Goal: Task Accomplishment & Management: Complete application form

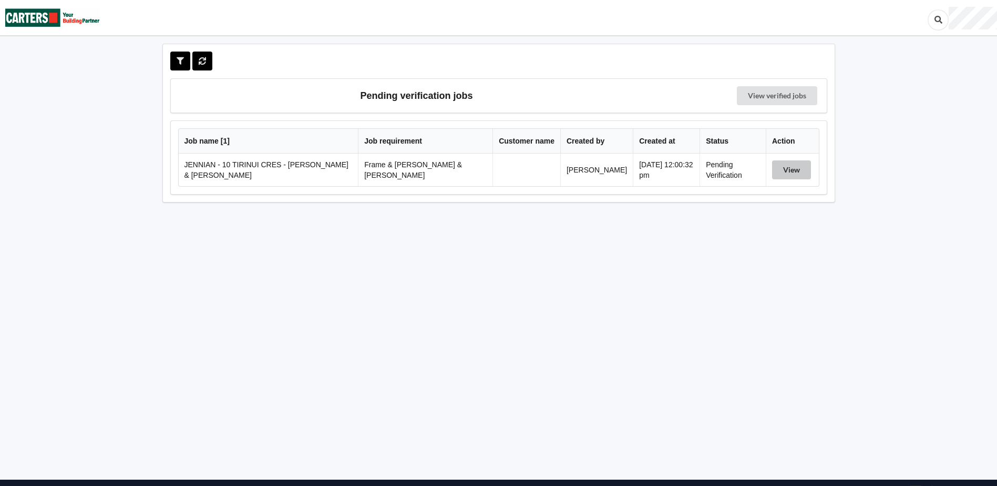
click at [803, 167] on button "View" at bounding box center [791, 169] width 39 height 19
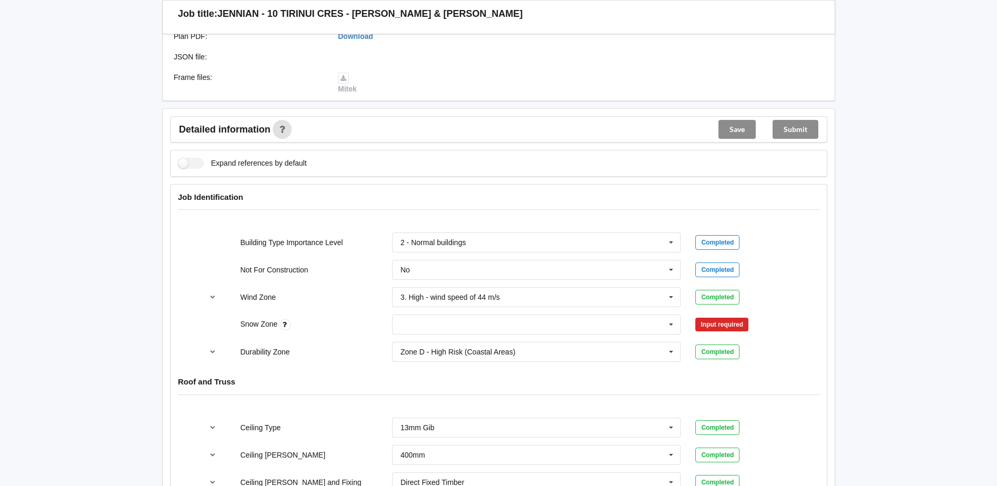
scroll to position [421, 0]
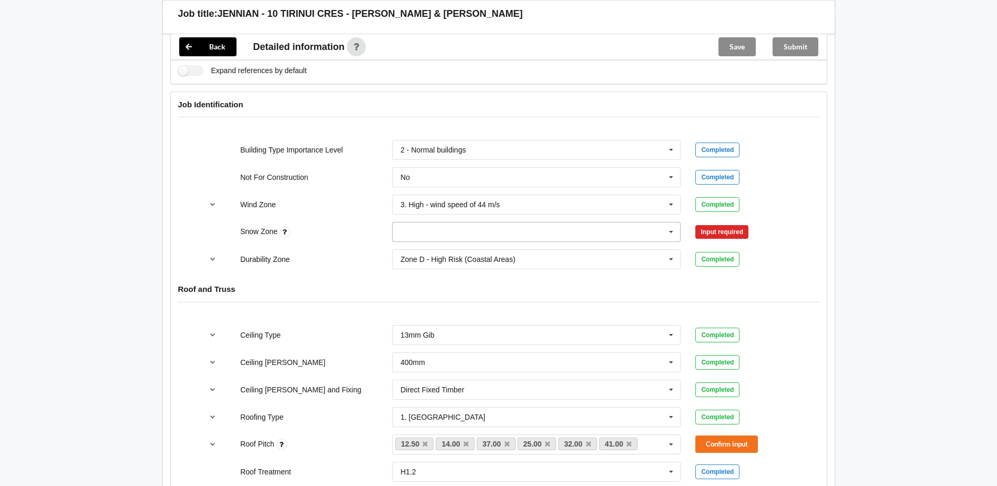
click at [677, 223] on icon at bounding box center [671, 231] width 16 height 19
click at [493, 244] on div "N0" at bounding box center [537, 250] width 288 height 19
click at [712, 223] on button "Confirm input" at bounding box center [726, 231] width 63 height 17
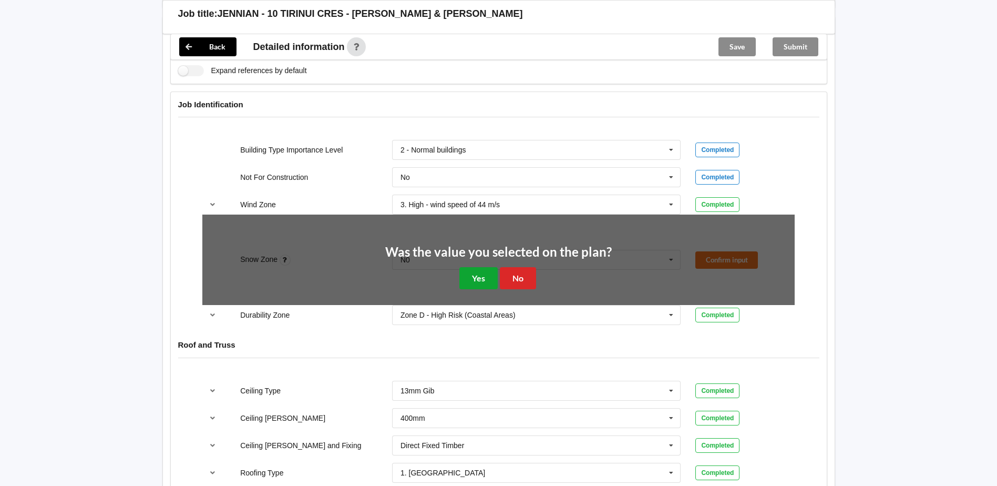
click at [474, 267] on button "Yes" at bounding box center [478, 278] width 38 height 22
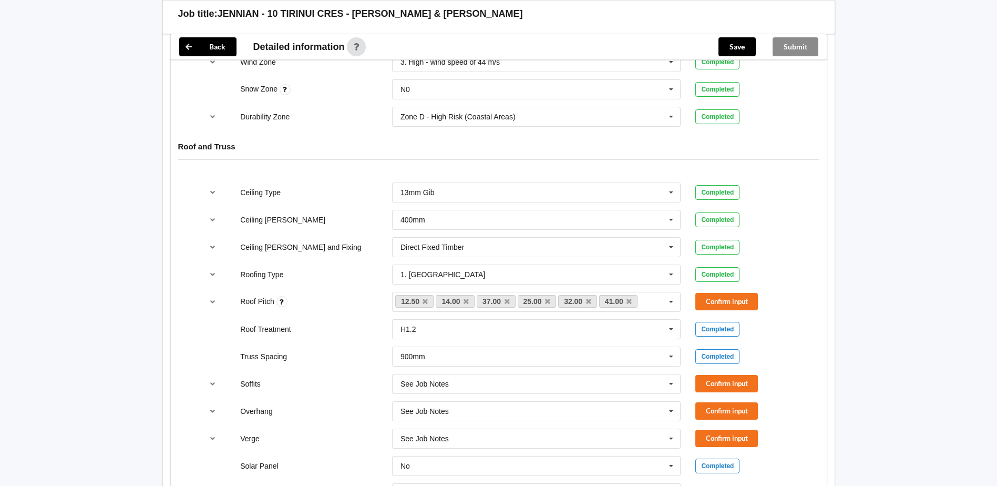
scroll to position [578, 0]
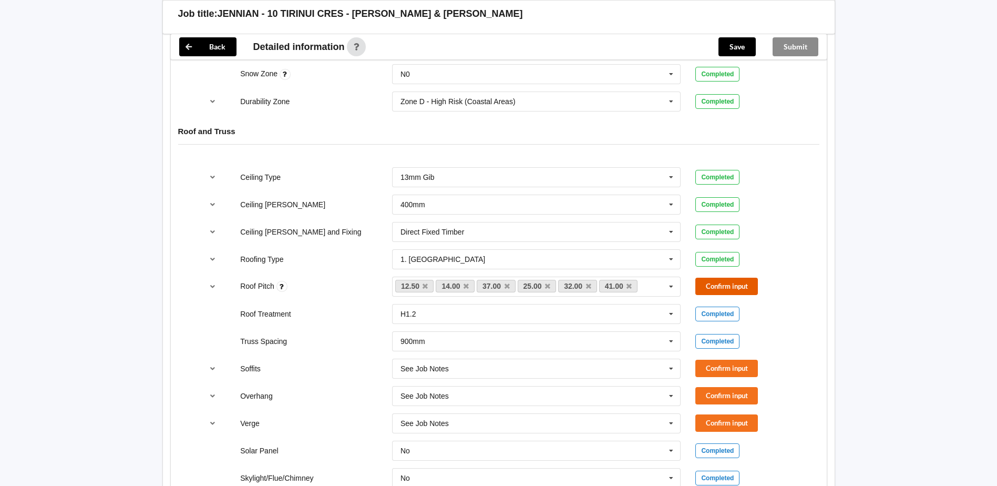
click at [740, 278] on button "Confirm input" at bounding box center [726, 286] width 63 height 17
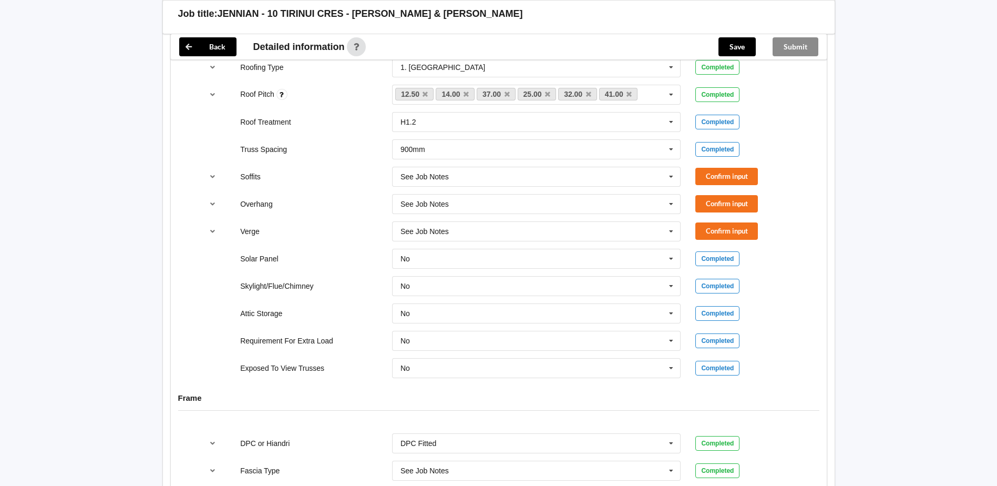
scroll to position [789, 0]
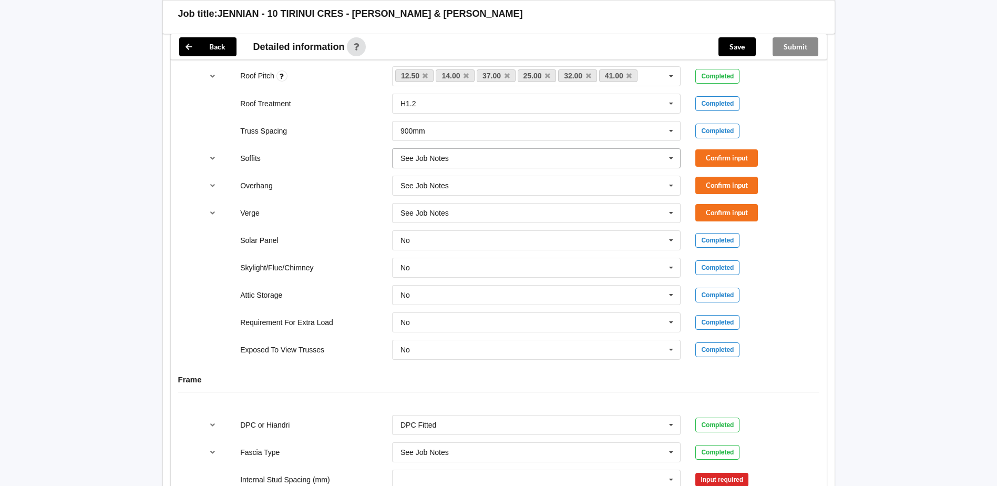
click at [627, 152] on input "text" at bounding box center [537, 158] width 288 height 19
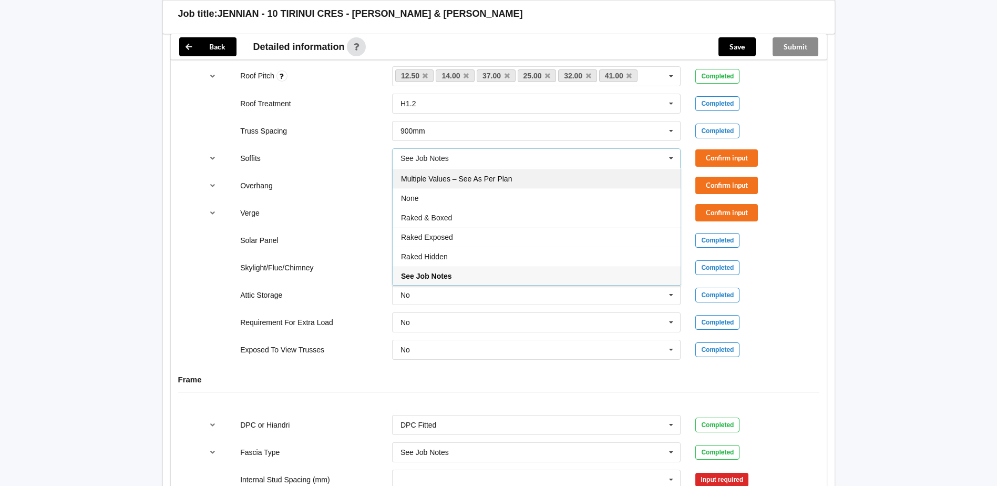
click at [525, 171] on div "Multiple Values – See As Per Plan" at bounding box center [537, 178] width 288 height 19
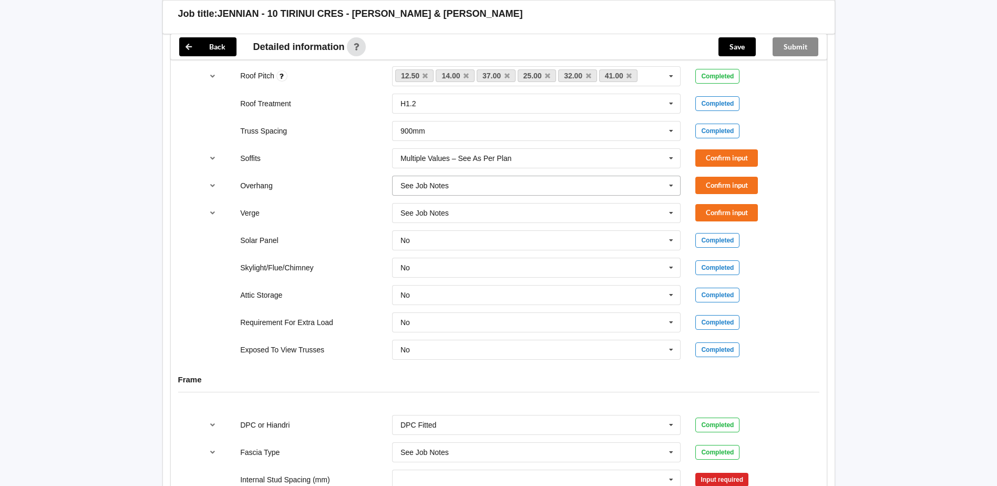
click at [525, 176] on input "text" at bounding box center [537, 185] width 288 height 19
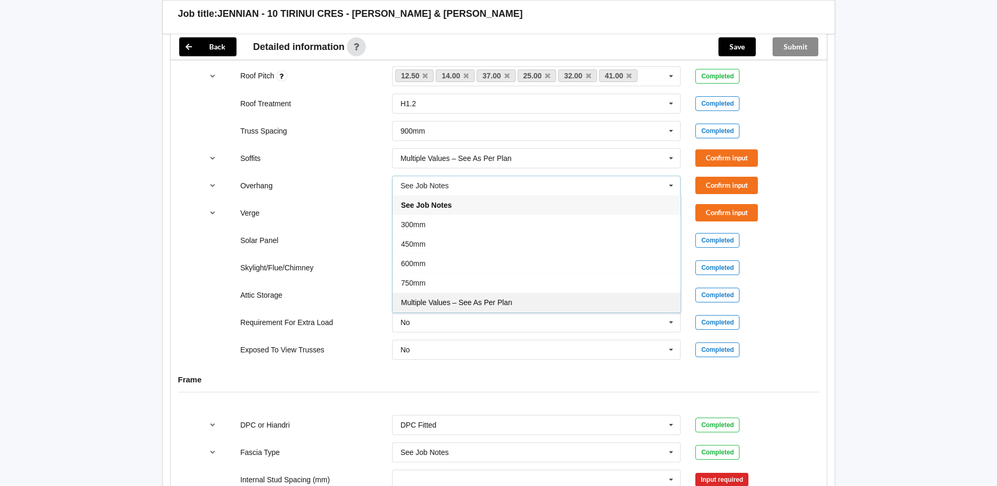
click at [504, 298] on span "Multiple Values – See As Per Plan" at bounding box center [456, 302] width 111 height 8
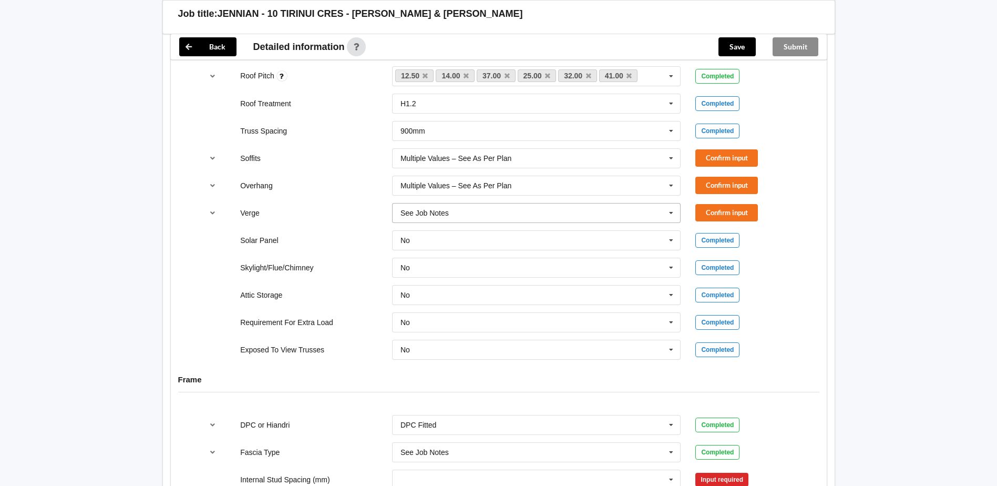
click at [475, 204] on input "text" at bounding box center [537, 212] width 288 height 19
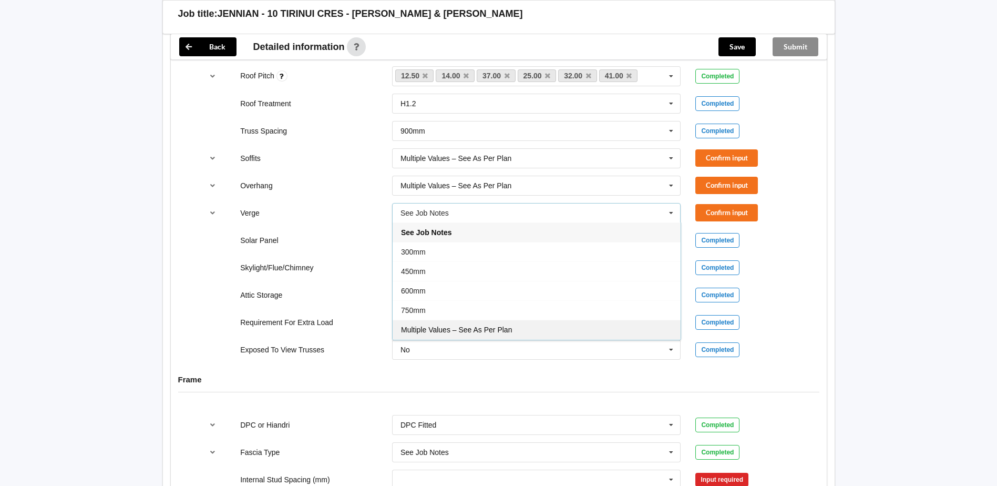
click at [479, 320] on div "Multiple Values – See As Per Plan" at bounding box center [537, 329] width 288 height 19
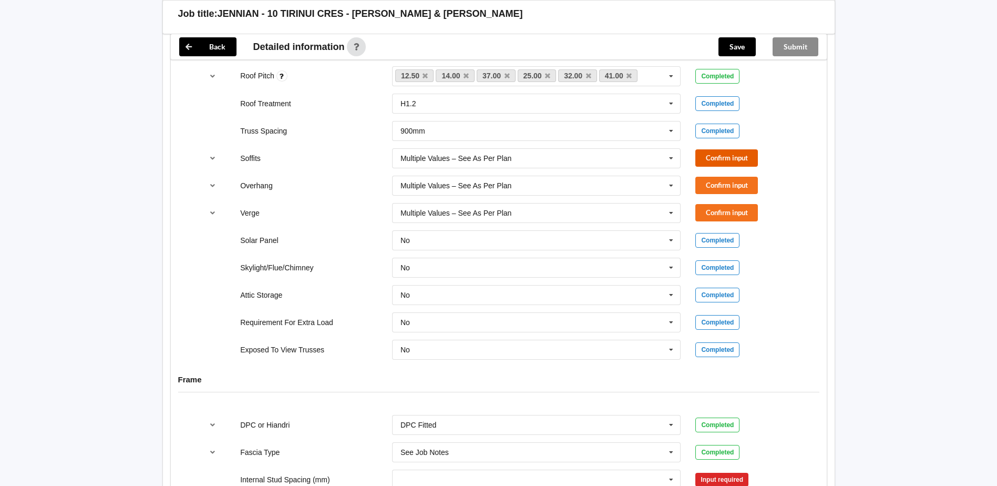
click at [722, 149] on button "Confirm input" at bounding box center [726, 157] width 63 height 17
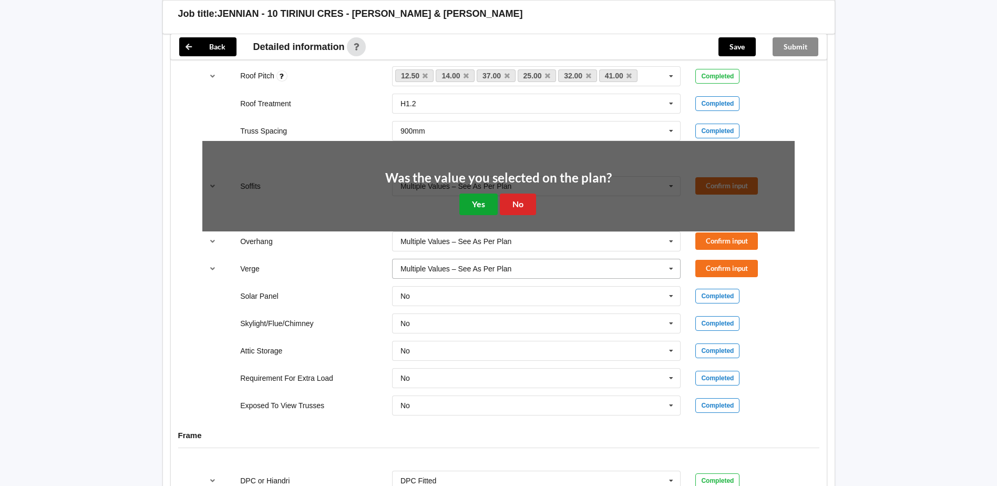
click at [479, 193] on button "Yes" at bounding box center [478, 204] width 38 height 22
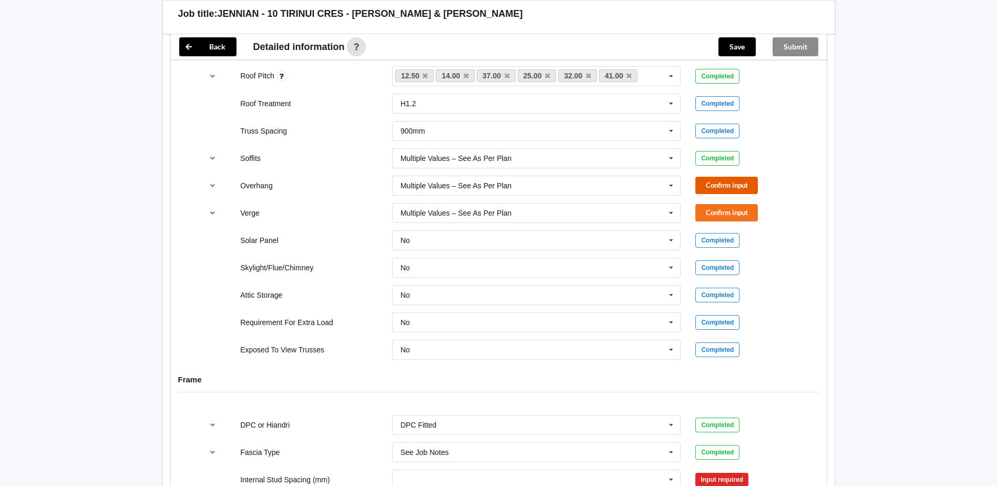
click at [726, 178] on button "Confirm input" at bounding box center [726, 185] width 63 height 17
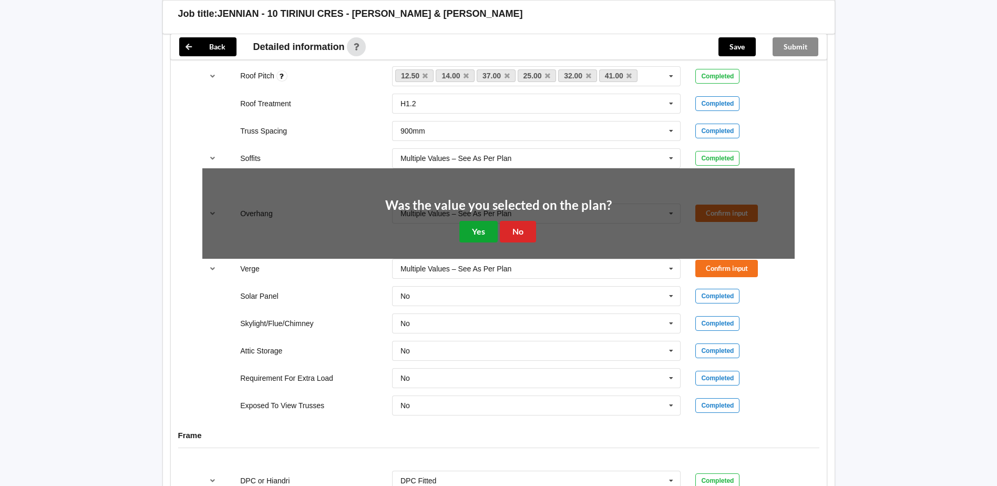
click at [475, 221] on button "Yes" at bounding box center [478, 232] width 38 height 22
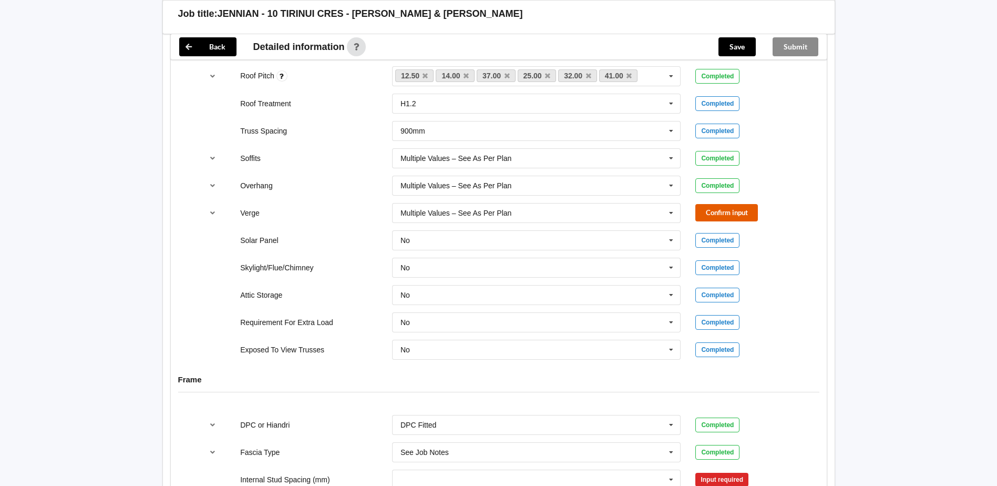
click at [706, 204] on button "Confirm input" at bounding box center [726, 212] width 63 height 17
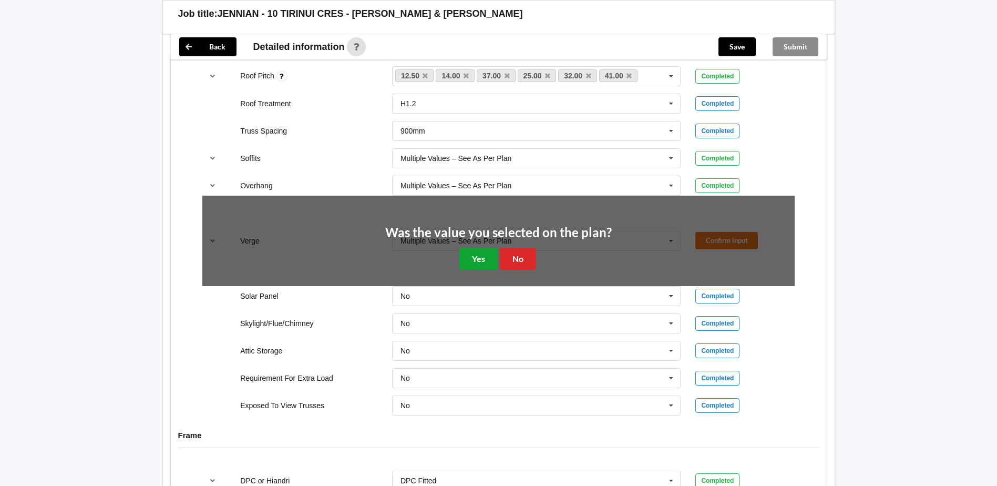
click at [475, 248] on button "Yes" at bounding box center [478, 259] width 38 height 22
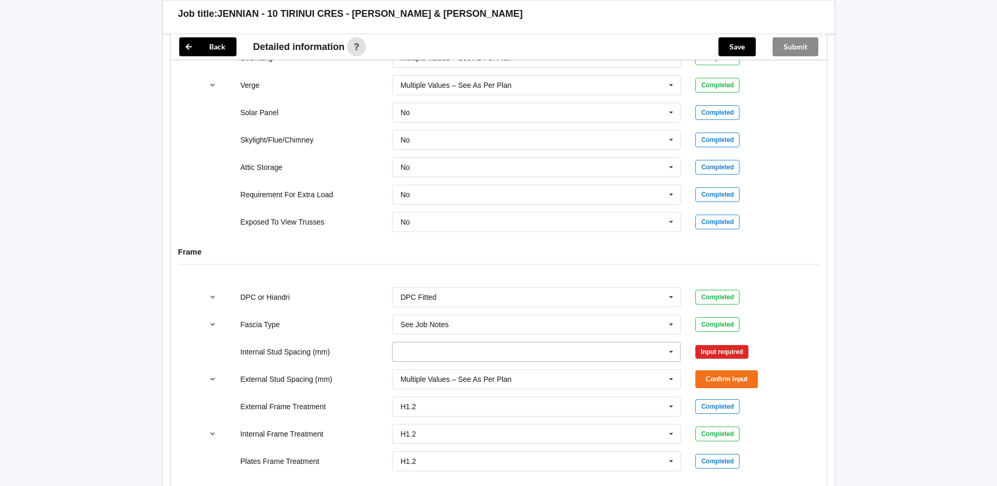
scroll to position [1051, 0]
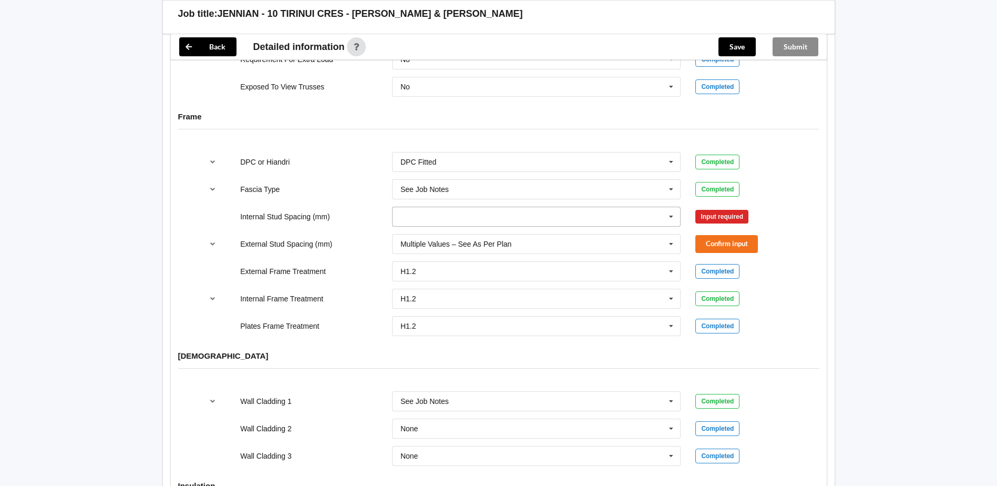
click at [647, 209] on input "text" at bounding box center [537, 216] width 288 height 19
drag, startPoint x: 451, startPoint y: 316, endPoint x: 500, endPoint y: 296, distance: 53.0
click at [451, 323] on div "Multiple Values – See As Per Plan" at bounding box center [537, 332] width 288 height 19
click at [736, 211] on button "Confirm input" at bounding box center [726, 216] width 63 height 17
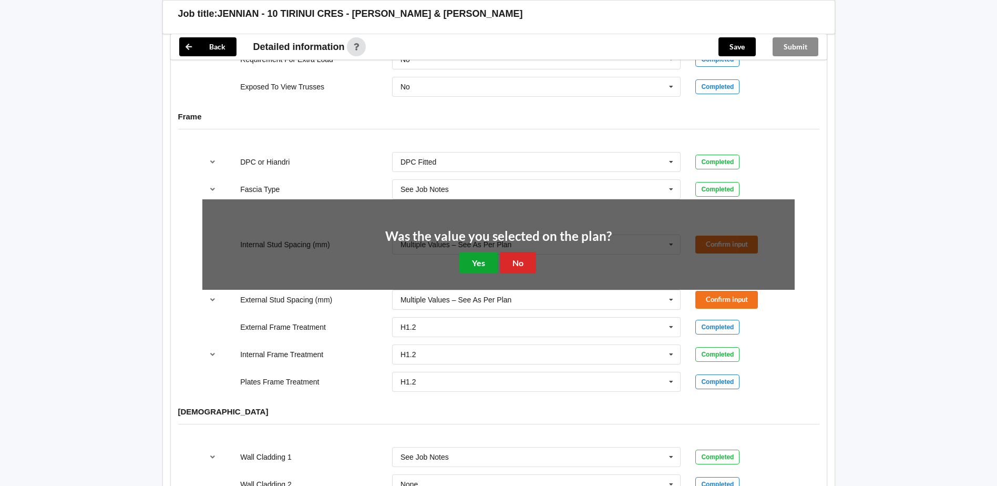
click at [490, 252] on button "Yes" at bounding box center [478, 263] width 38 height 22
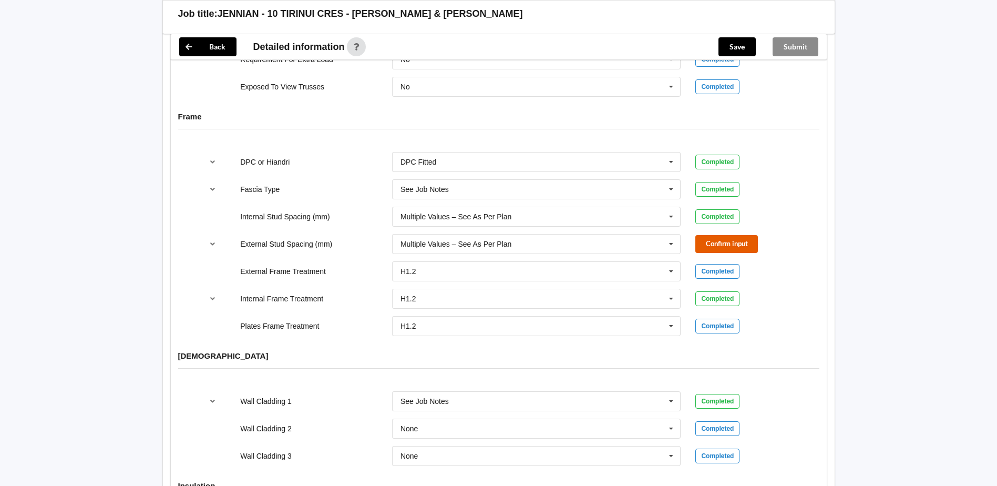
click at [716, 237] on button "Confirm input" at bounding box center [726, 243] width 63 height 17
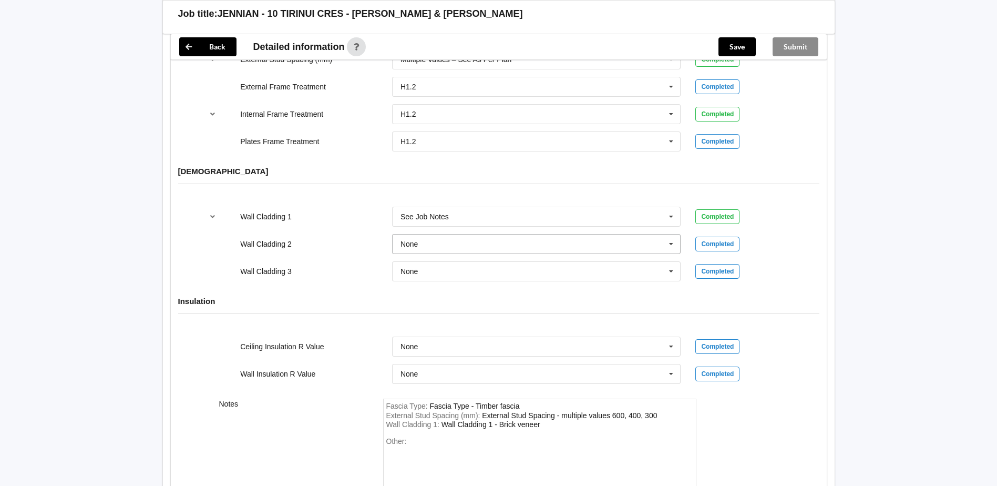
scroll to position [1262, 0]
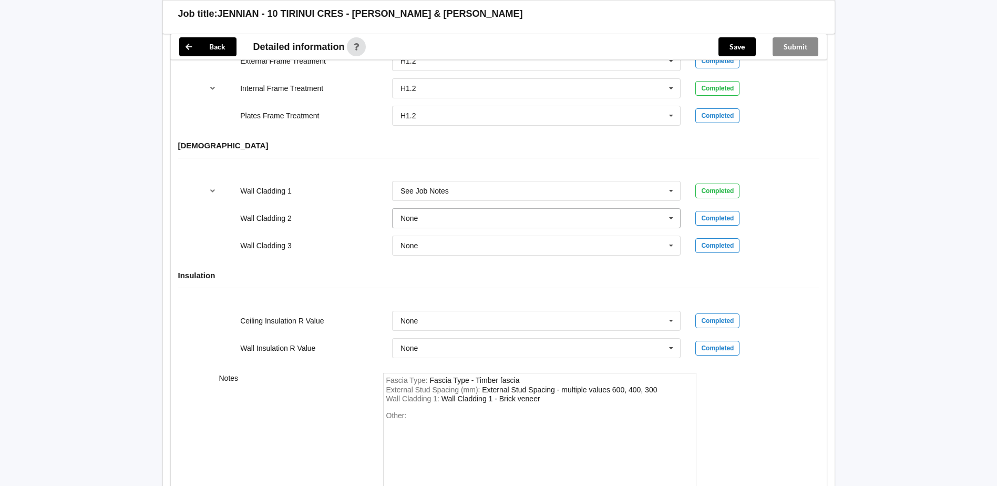
click at [453, 211] on input "text" at bounding box center [537, 218] width 288 height 19
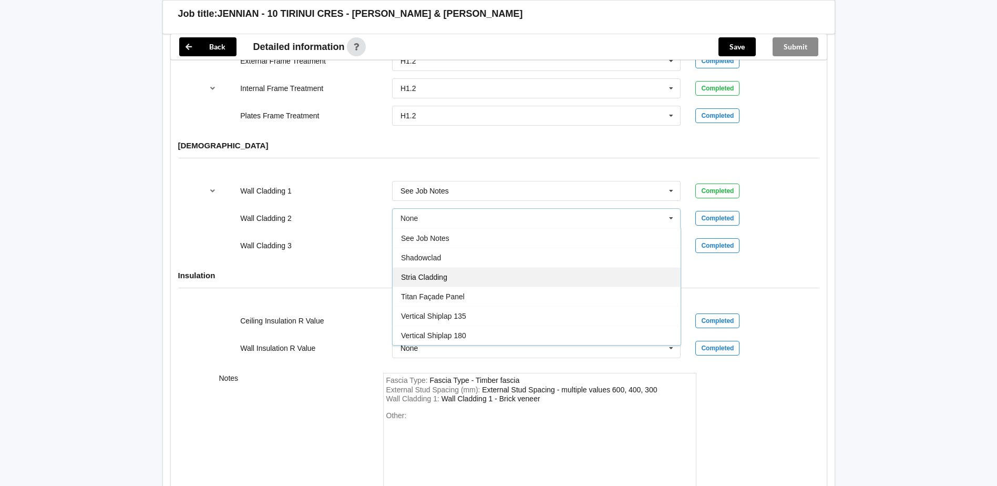
click at [498, 267] on div "Stria Cladding" at bounding box center [537, 276] width 288 height 19
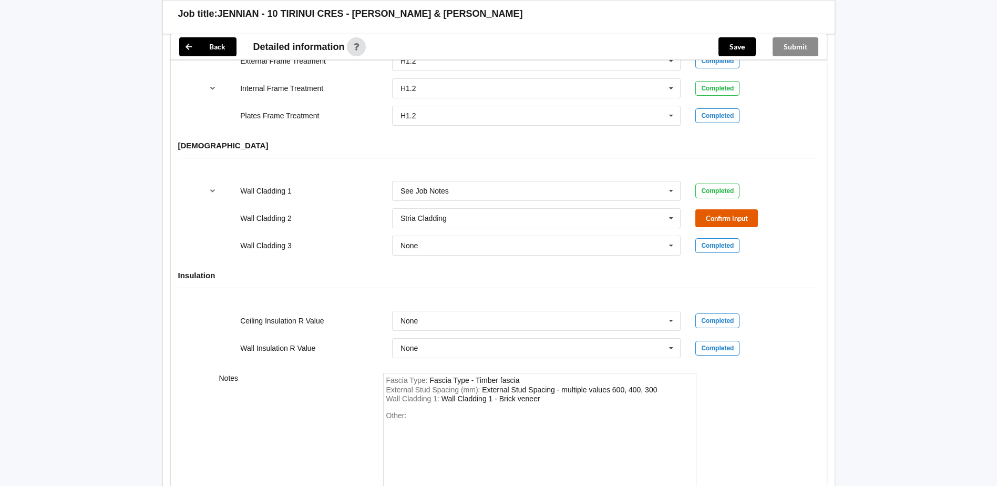
click at [722, 209] on button "Confirm input" at bounding box center [726, 217] width 63 height 17
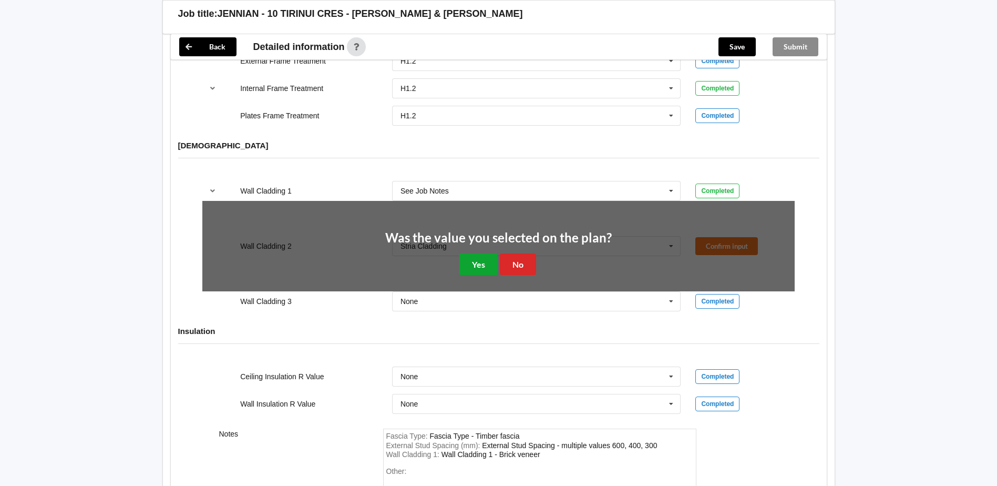
click at [473, 253] on button "Yes" at bounding box center [478, 264] width 38 height 22
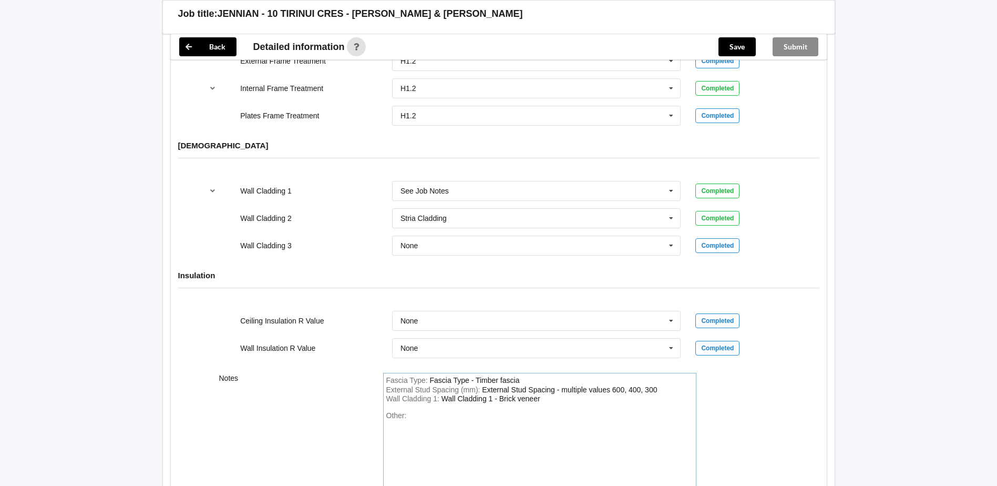
click at [542, 394] on div "Wall Cladding 1 : Wall Cladding 1 - Brick veneer" at bounding box center [539, 398] width 307 height 9
drag, startPoint x: 541, startPoint y: 391, endPoint x: 510, endPoint y: 391, distance: 31.0
click at [502, 394] on div "Wall Cladding 1 : Wall Cladding 1 - Brick veneer" at bounding box center [539, 398] width 307 height 9
drag, startPoint x: 537, startPoint y: 388, endPoint x: 516, endPoint y: 388, distance: 21.0
click at [516, 394] on div "Wall Cladding 1 - Brick veneer" at bounding box center [491, 398] width 99 height 8
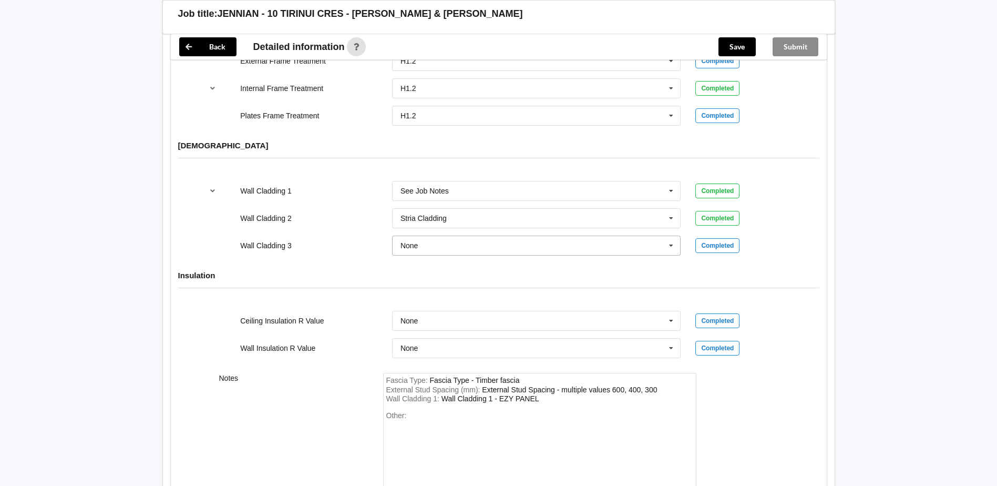
click at [575, 236] on input "text" at bounding box center [537, 245] width 288 height 19
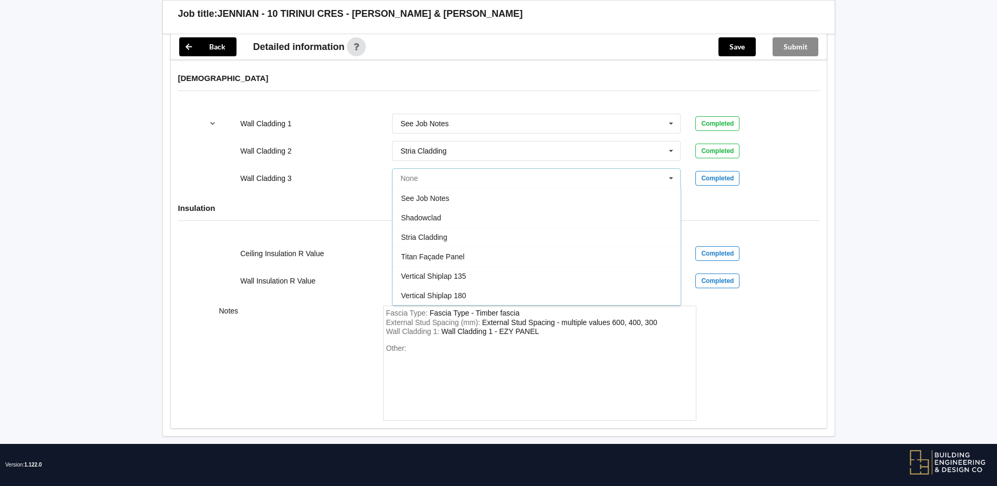
scroll to position [589, 0]
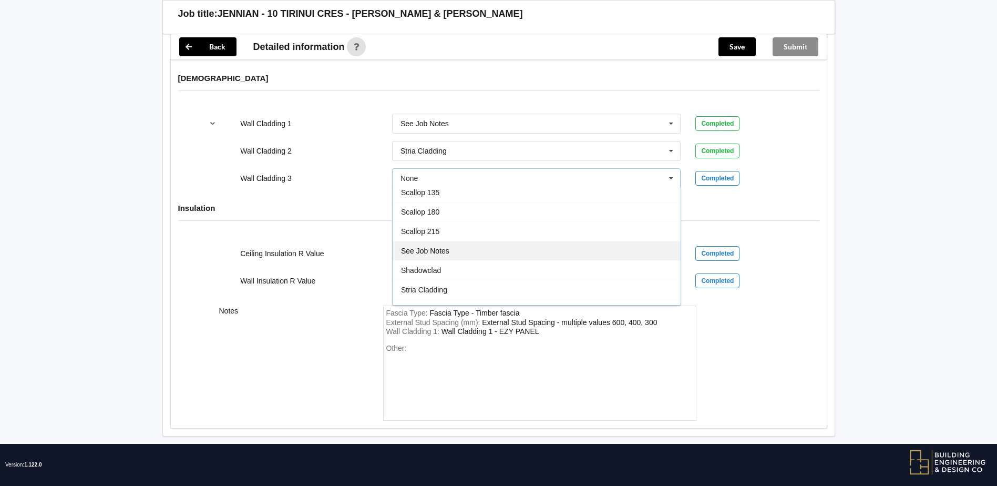
click at [465, 241] on div "See Job Notes" at bounding box center [537, 250] width 288 height 19
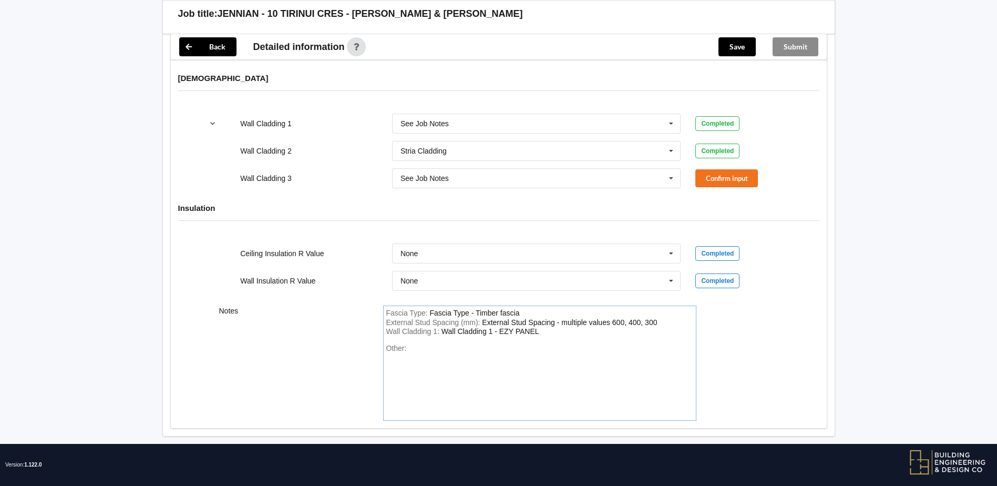
click at [474, 355] on div "Other:" at bounding box center [539, 381] width 307 height 74
click at [500, 271] on input "text" at bounding box center [537, 280] width 288 height 19
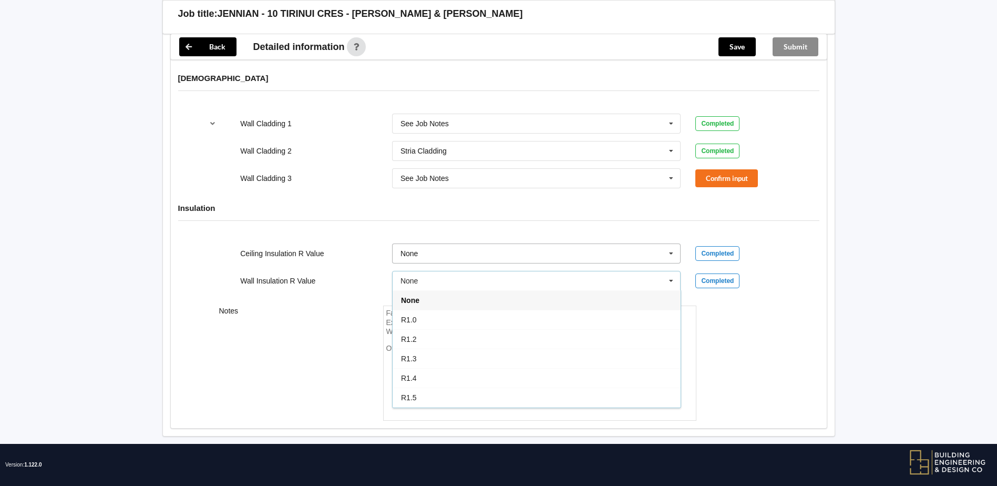
click at [497, 244] on input "text" at bounding box center [537, 253] width 288 height 19
click at [735, 169] on button "Confirm input" at bounding box center [726, 177] width 63 height 17
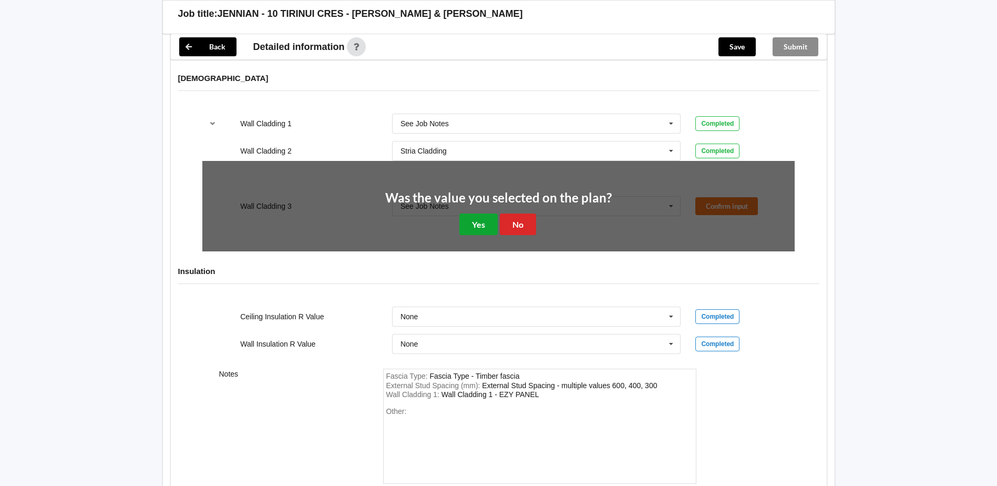
click at [485, 213] on button "Yes" at bounding box center [478, 224] width 38 height 22
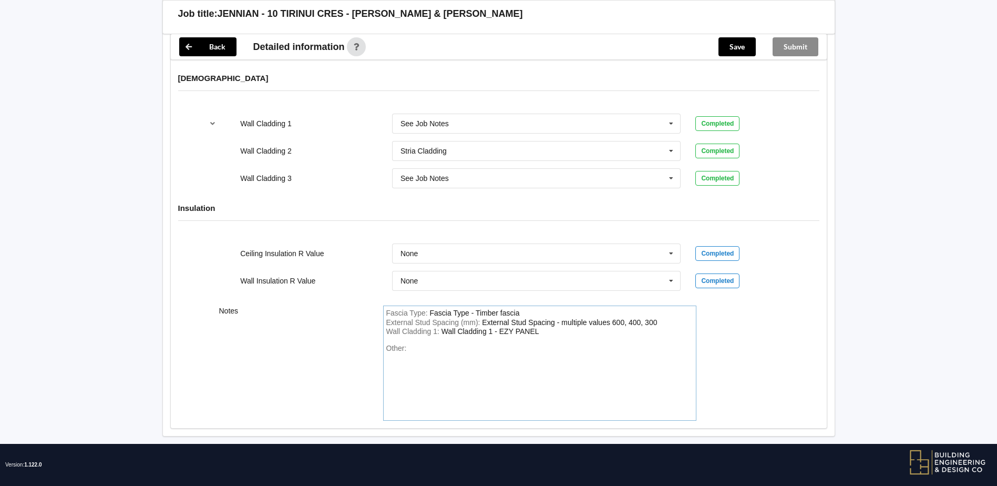
click at [551, 327] on div "Wall Cladding 1 : Wall Cladding 1 - EZY PANEL" at bounding box center [539, 331] width 307 height 9
click at [499, 327] on div "Wall Cladding 1 - EZY PANEL & Classic Stone Veneer" at bounding box center [530, 331] width 177 height 8
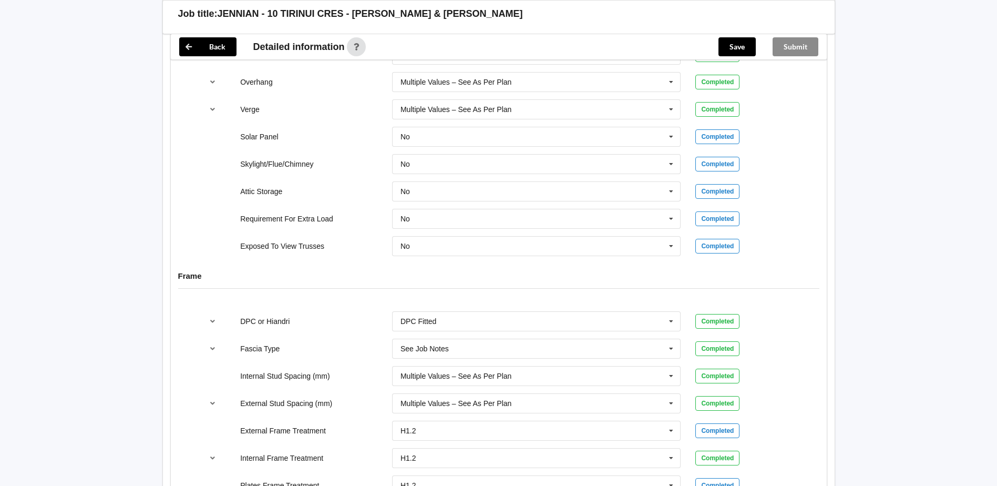
scroll to position [751, 0]
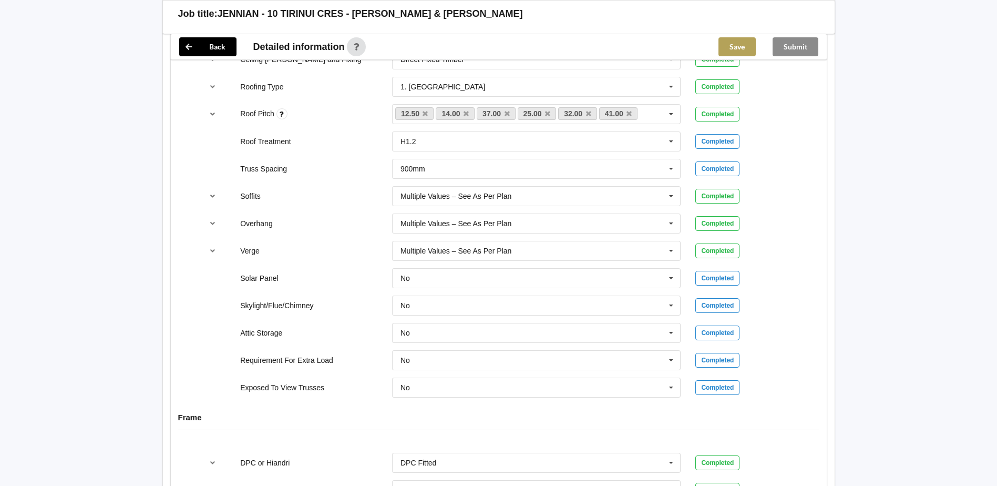
click at [724, 41] on button "Save" at bounding box center [737, 46] width 37 height 19
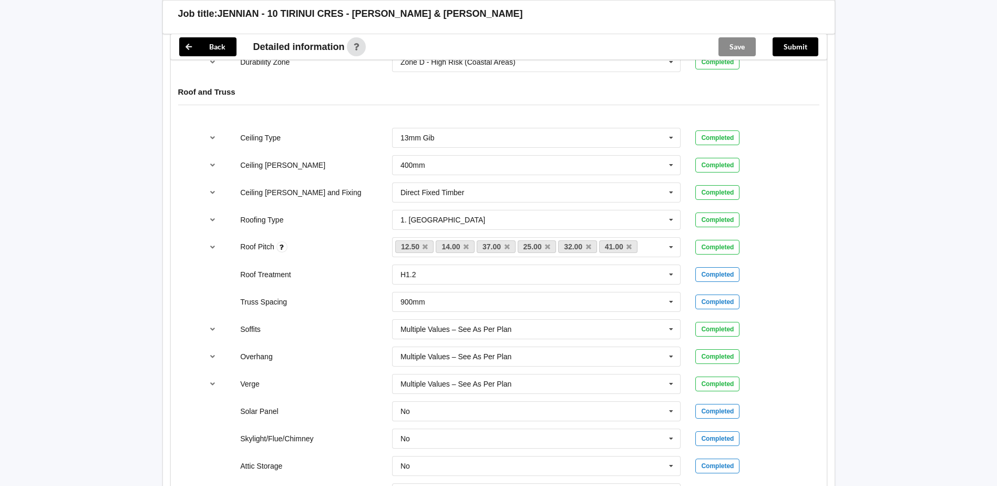
scroll to position [545, 0]
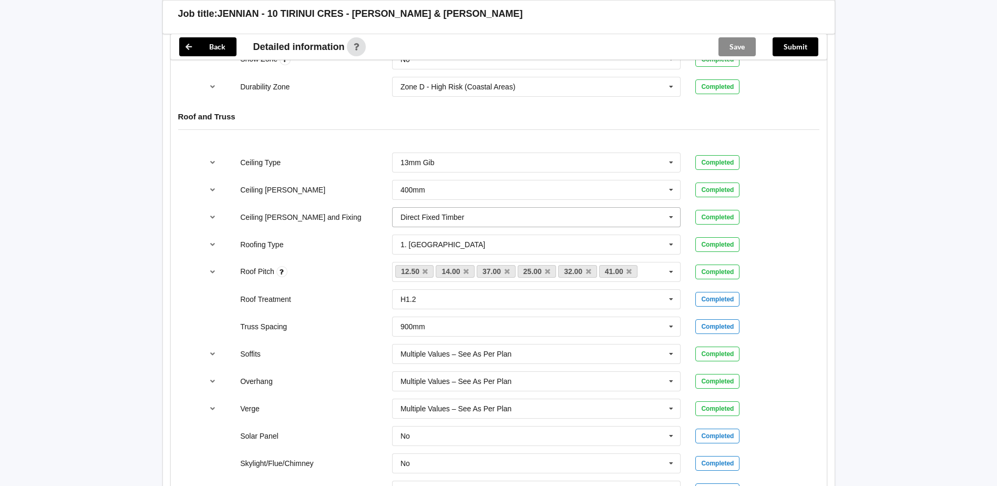
click at [505, 208] on input "text" at bounding box center [537, 217] width 288 height 19
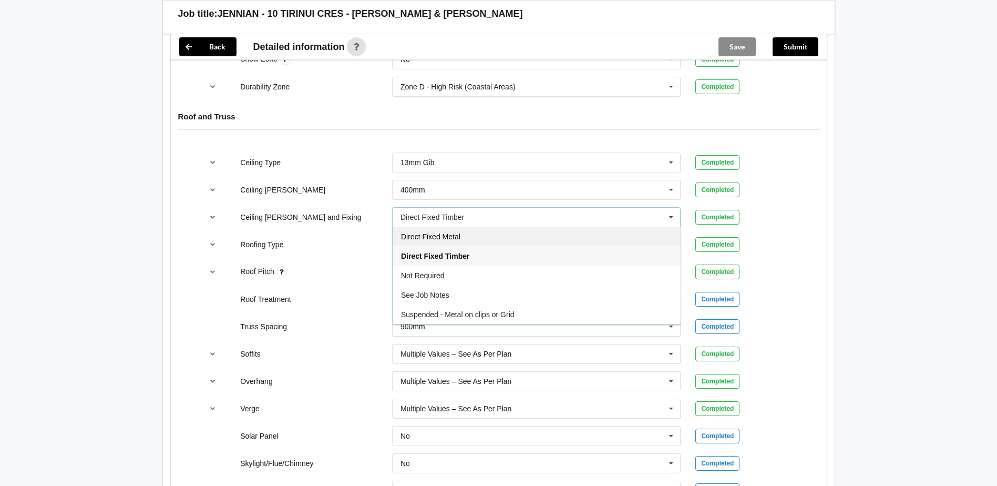
click at [458, 232] on span "Direct Fixed Metal" at bounding box center [430, 236] width 59 height 8
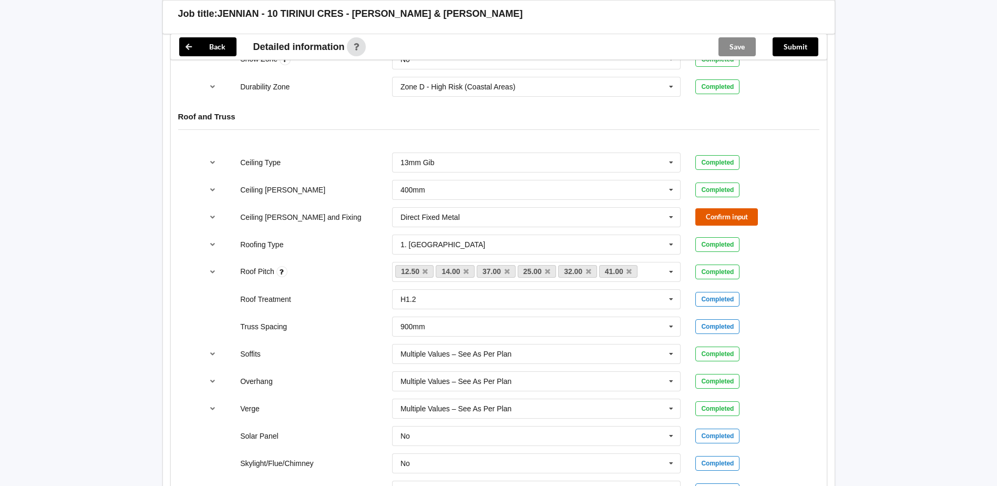
click at [728, 208] on button "Confirm input" at bounding box center [726, 216] width 63 height 17
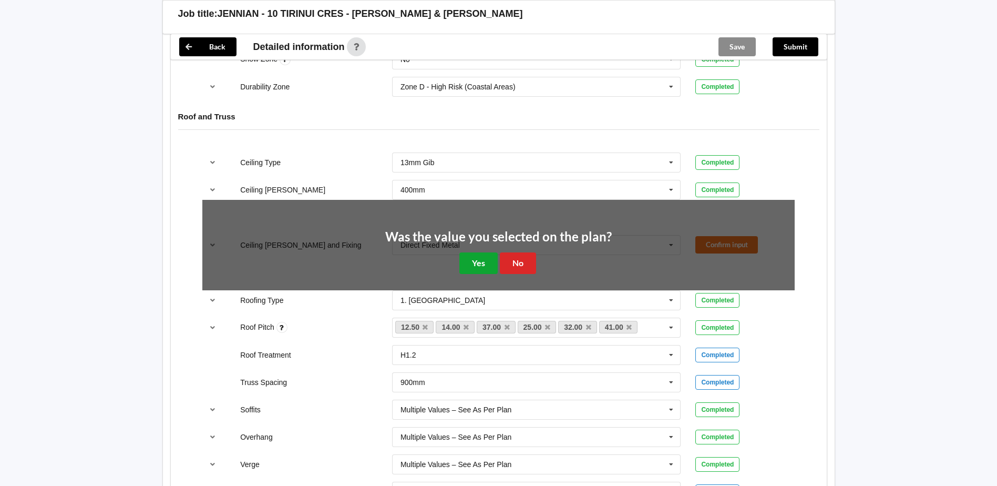
click at [477, 252] on button "Yes" at bounding box center [478, 263] width 38 height 22
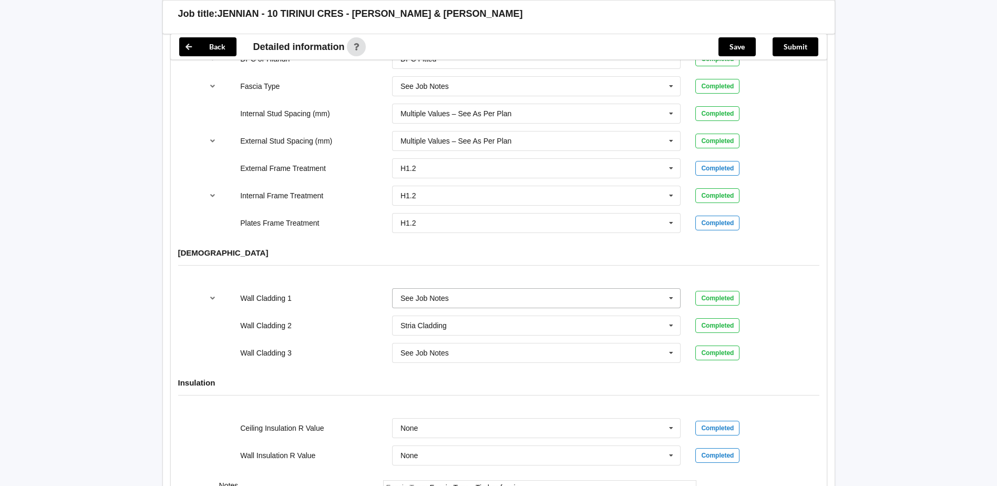
scroll to position [1228, 0]
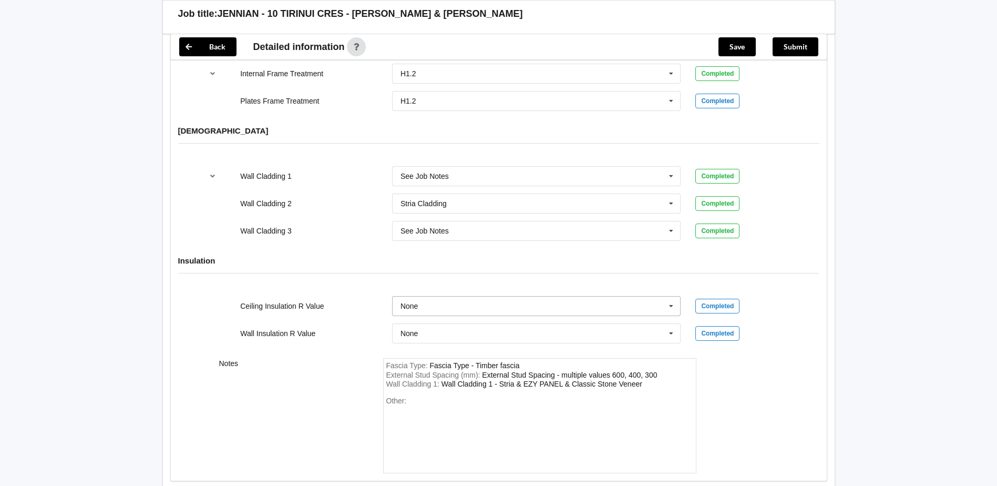
click at [479, 301] on input "text" at bounding box center [537, 305] width 288 height 19
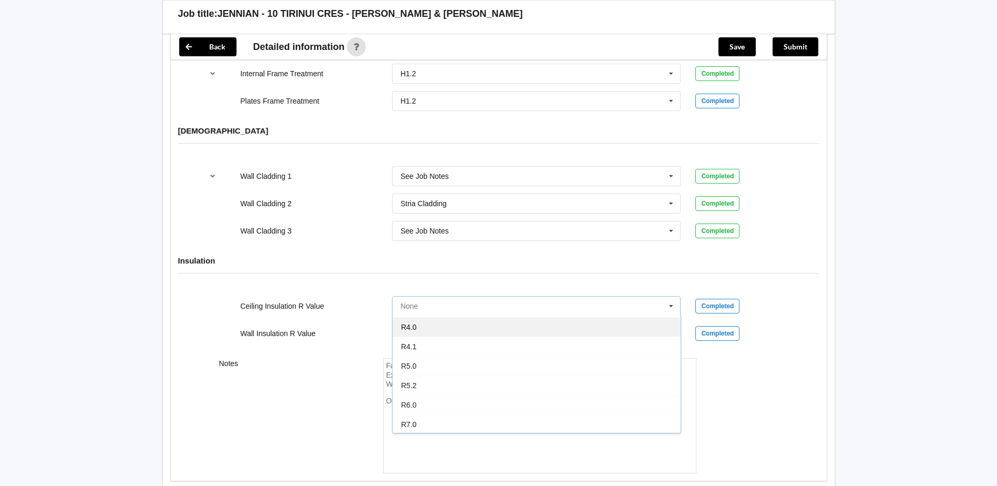
scroll to position [369, 0]
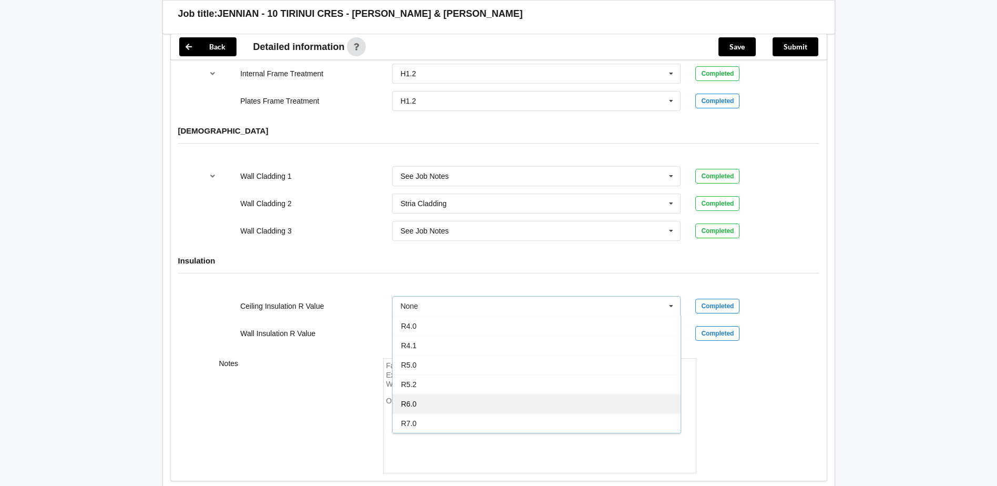
click at [430, 394] on div "R6.0" at bounding box center [537, 403] width 288 height 19
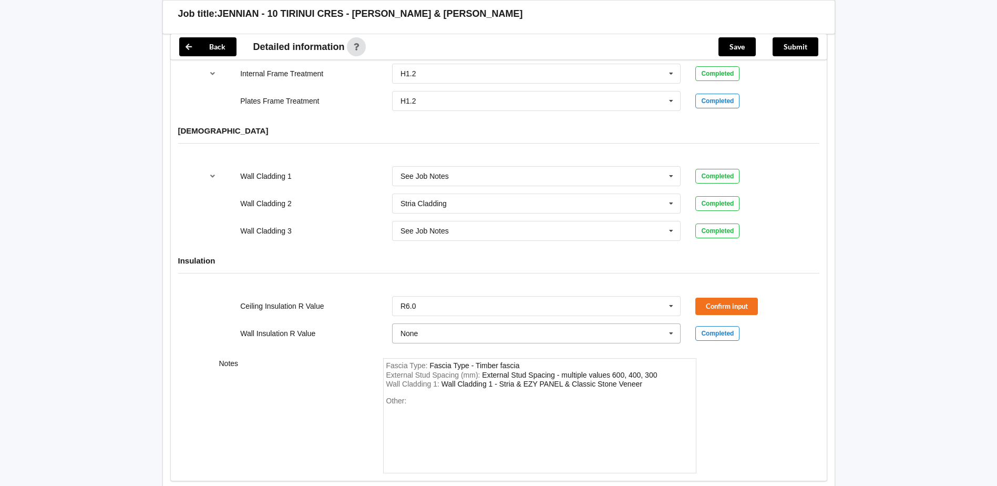
click at [453, 324] on input "text" at bounding box center [537, 333] width 288 height 19
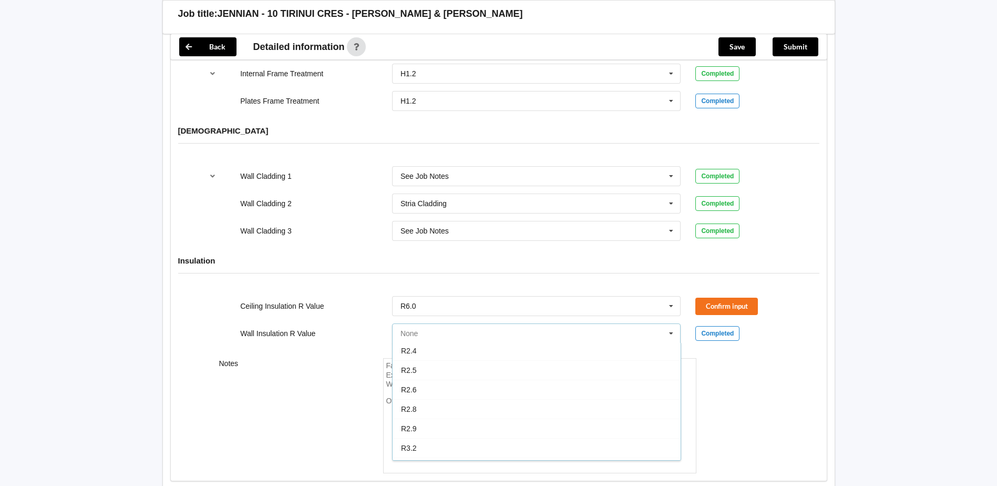
scroll to position [263, 0]
click at [426, 372] on div "R2.8" at bounding box center [537, 381] width 288 height 19
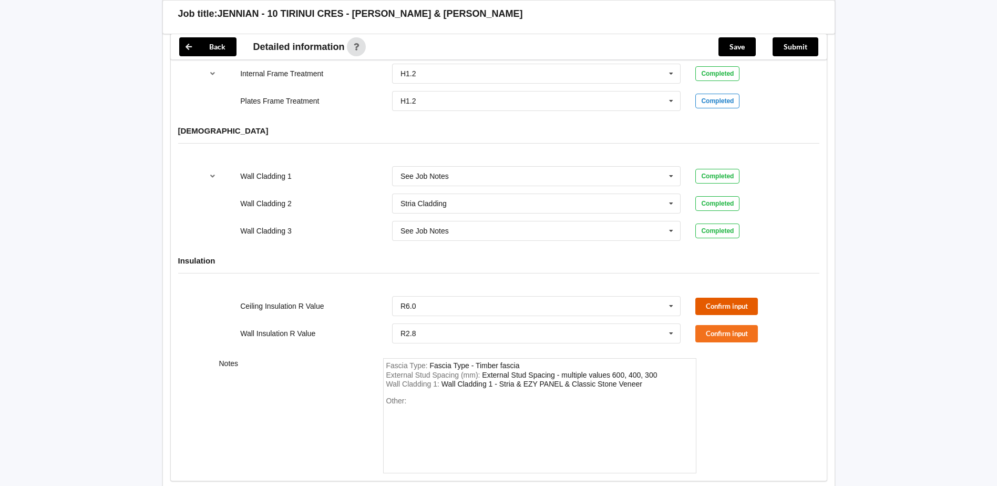
click at [730, 301] on button "Confirm input" at bounding box center [726, 306] width 63 height 17
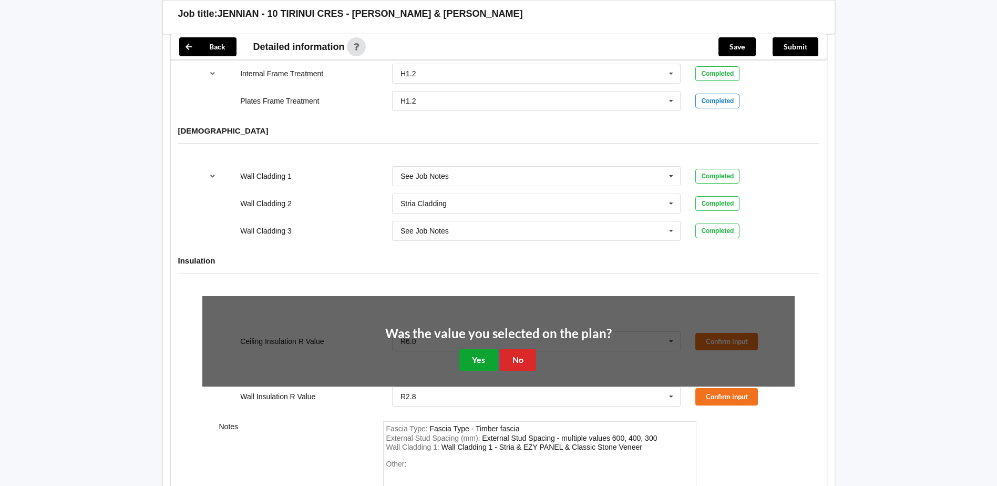
click at [479, 349] on button "Yes" at bounding box center [478, 360] width 38 height 22
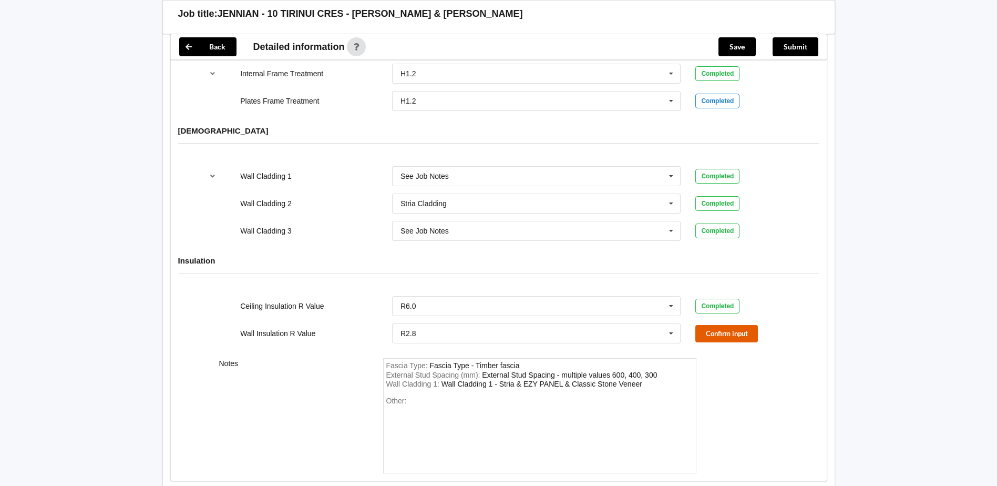
click at [734, 325] on button "Confirm input" at bounding box center [726, 333] width 63 height 17
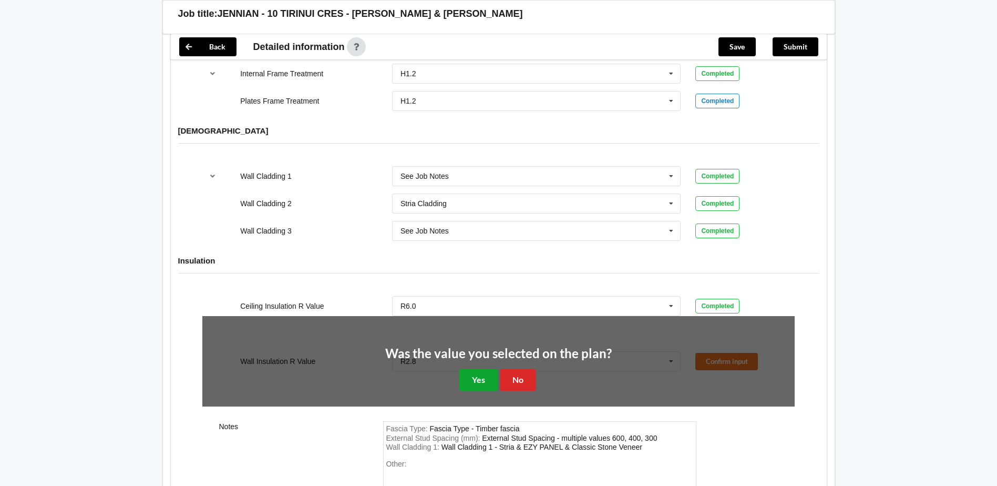
click at [492, 369] on button "Yes" at bounding box center [478, 380] width 38 height 22
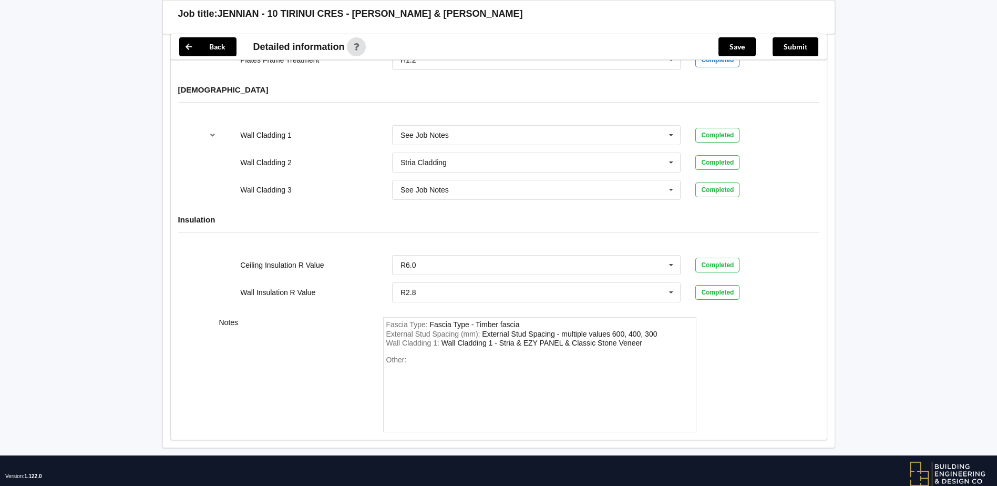
scroll to position [1281, 0]
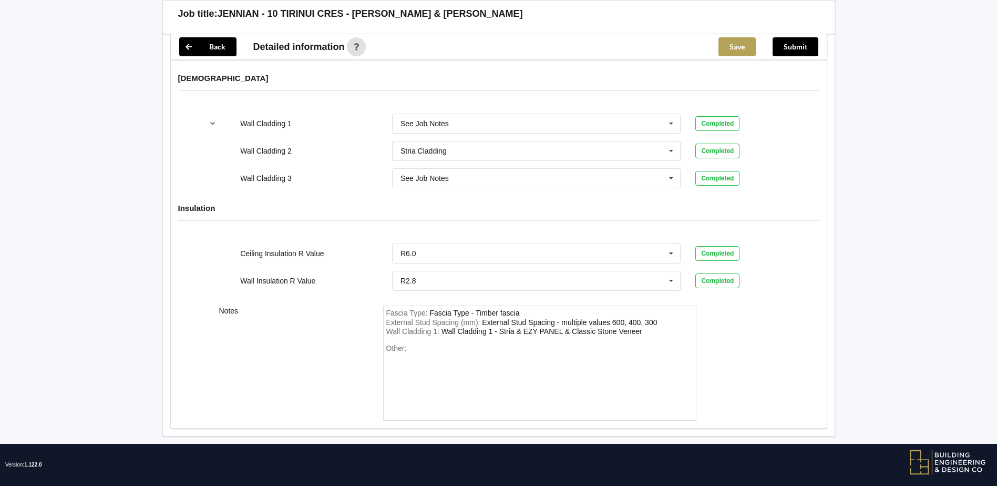
click at [745, 47] on button "Save" at bounding box center [737, 46] width 37 height 19
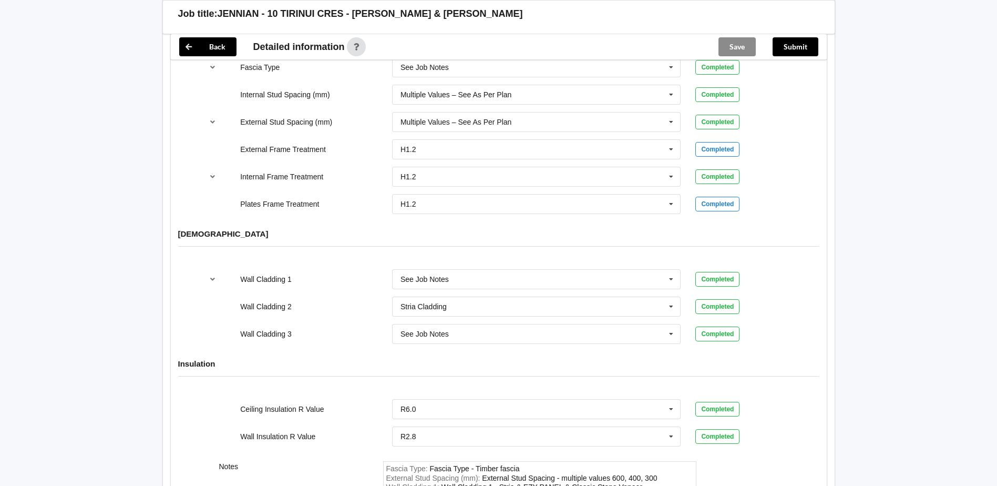
scroll to position [1123, 0]
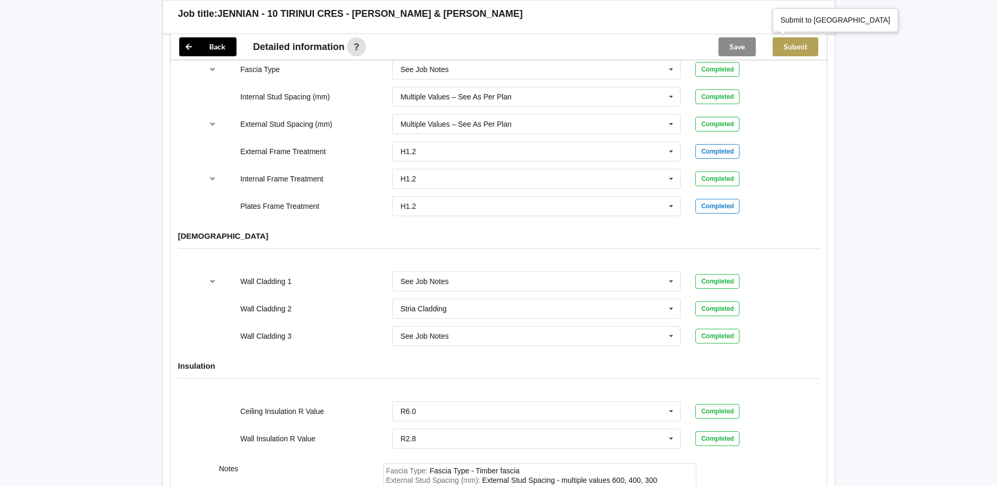
click at [796, 50] on button "Submit" at bounding box center [796, 46] width 46 height 19
